Goal: Information Seeking & Learning: Learn about a topic

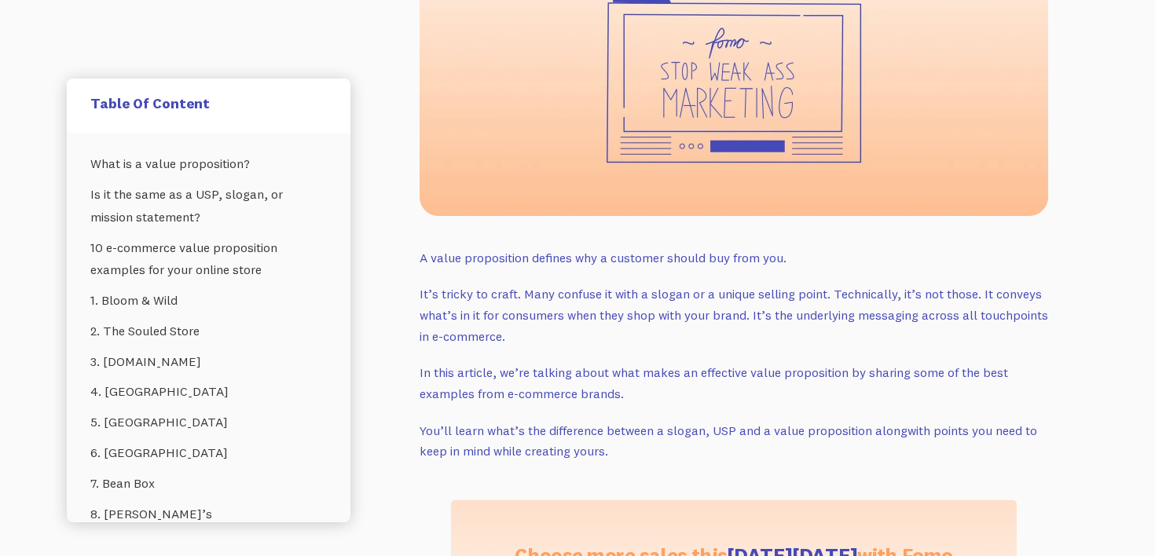
scroll to position [566, 0]
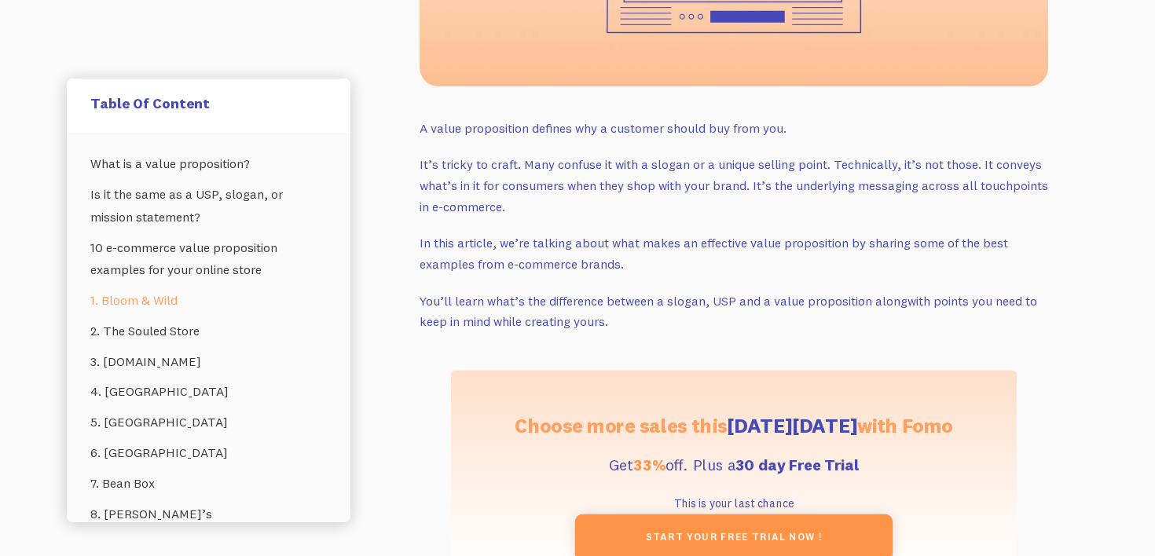
click at [167, 298] on link "1. Bloom & Wild" at bounding box center [208, 300] width 237 height 31
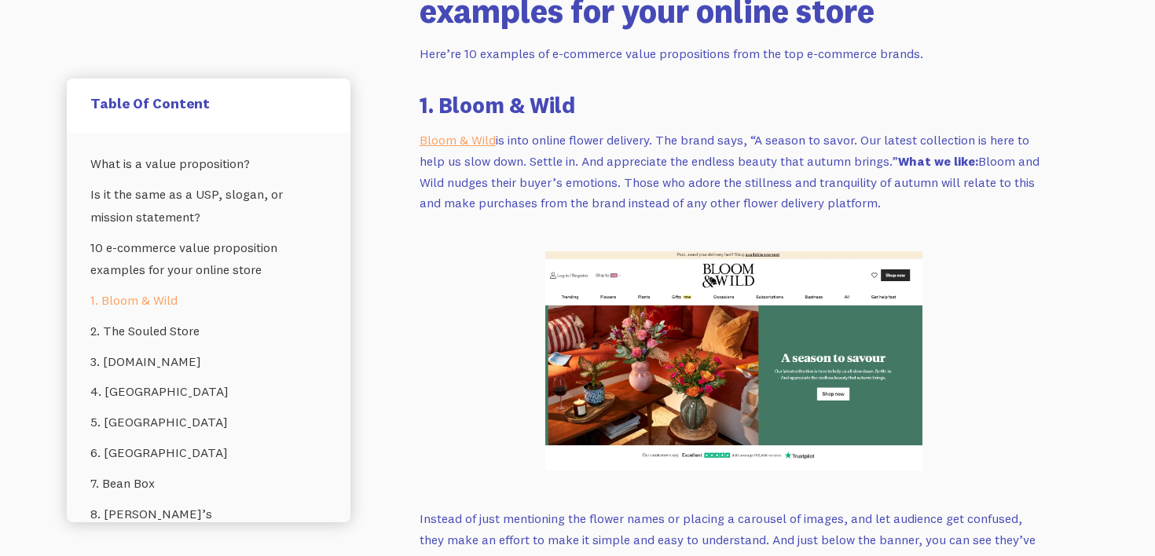
scroll to position [2909, 0]
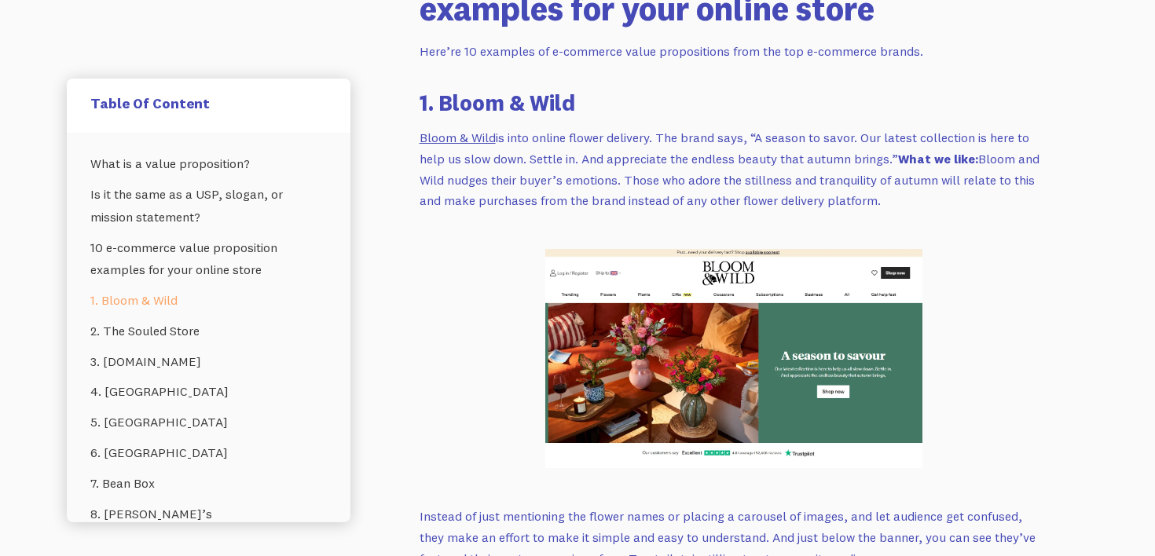
click at [479, 133] on link "Bloom & Wild" at bounding box center [458, 138] width 76 height 16
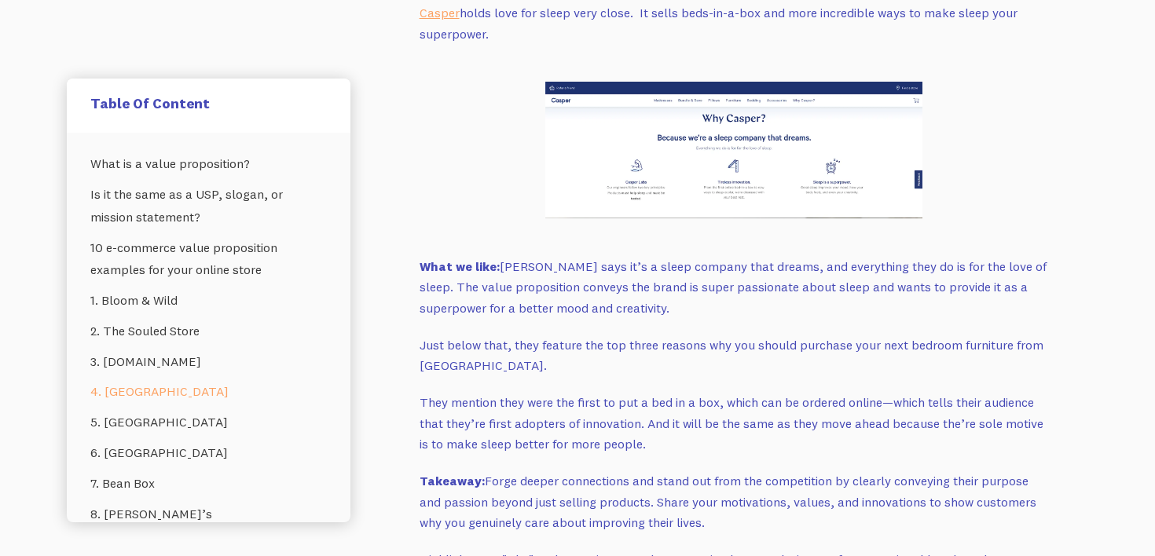
scroll to position [4887, 0]
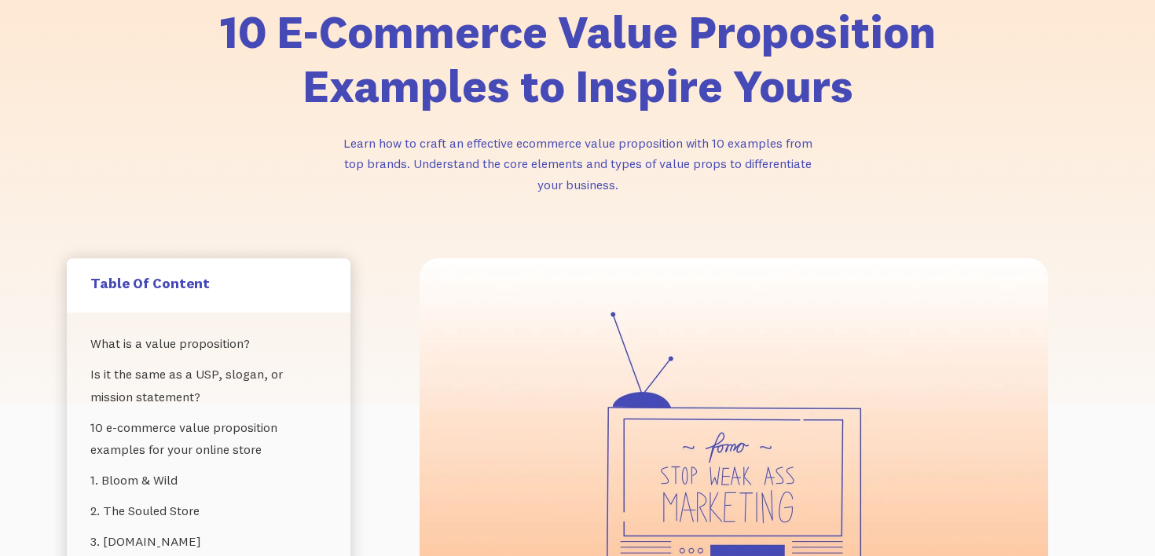
scroll to position [268, 0]
